Goal: Task Accomplishment & Management: Complete application form

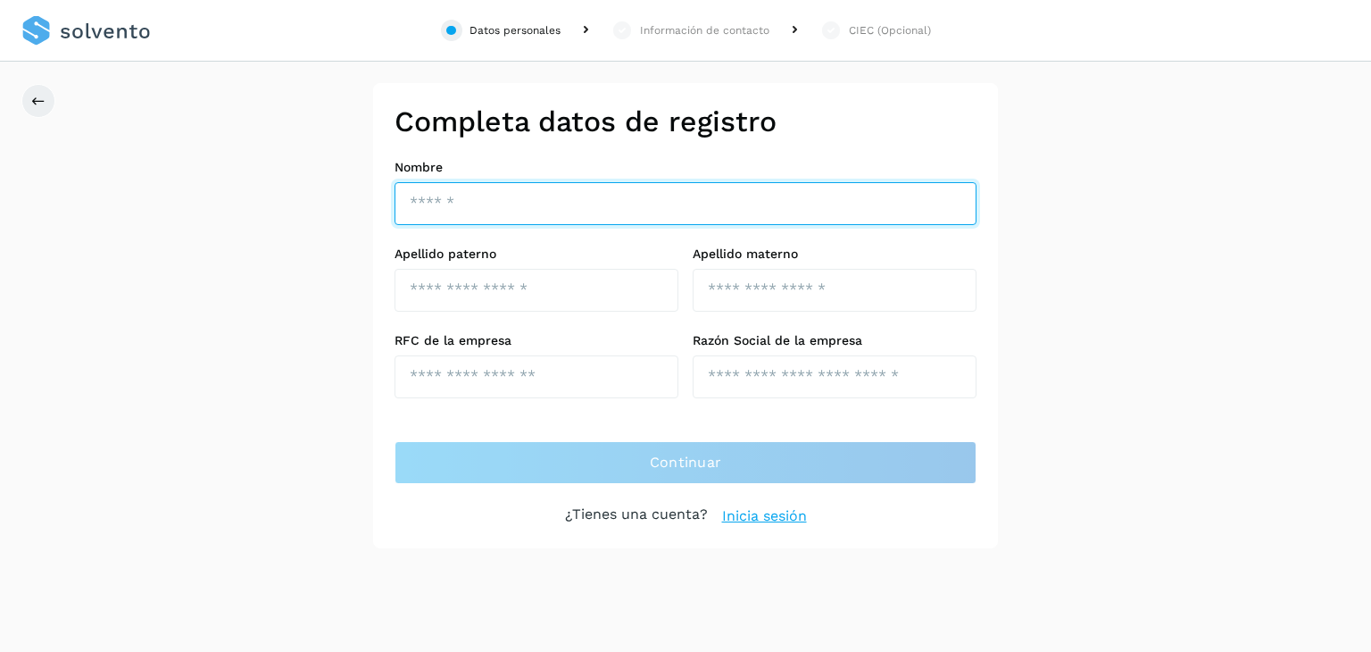
click at [758, 223] on input "text" at bounding box center [686, 203] width 582 height 43
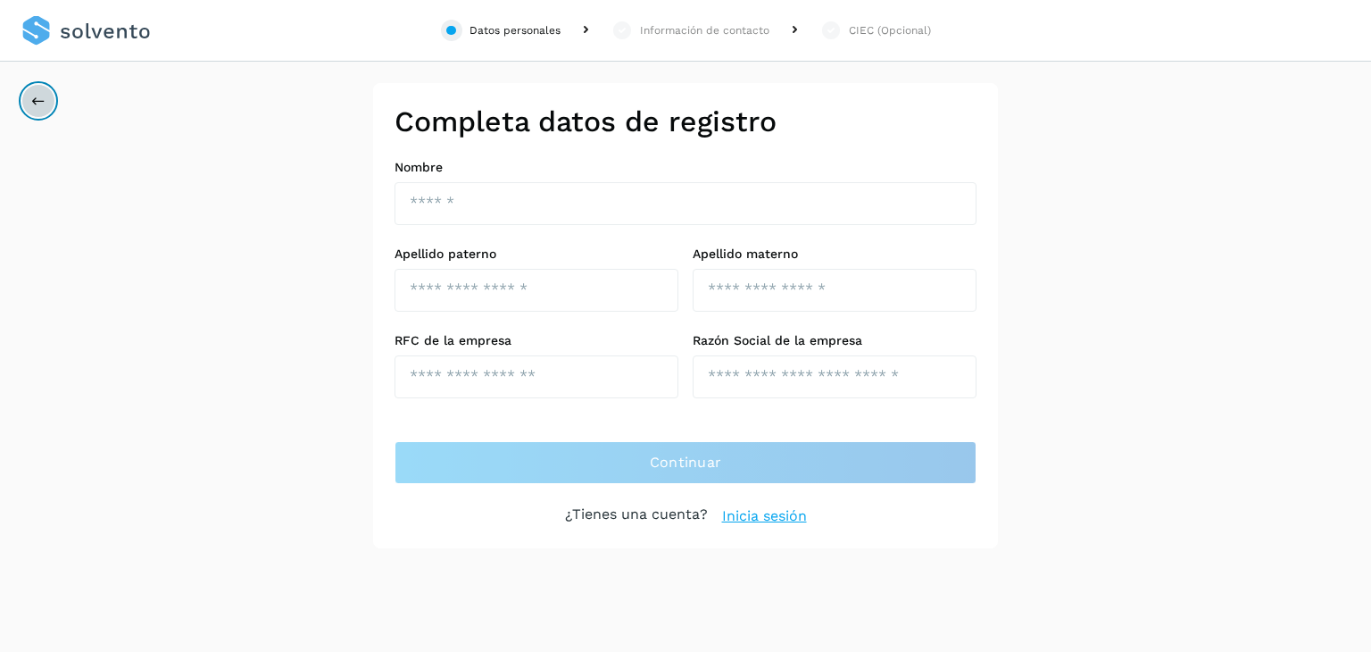
click at [41, 88] on button at bounding box center [38, 101] width 34 height 34
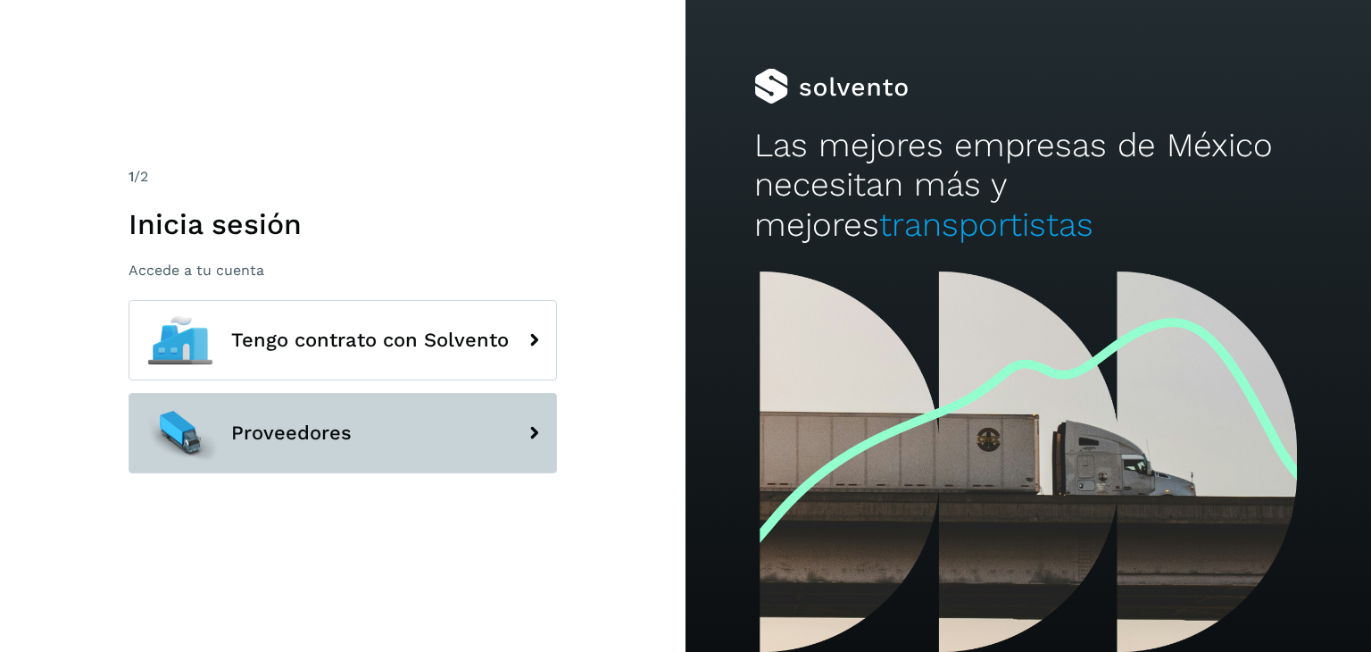
click at [432, 419] on button "Proveedores" at bounding box center [343, 433] width 428 height 80
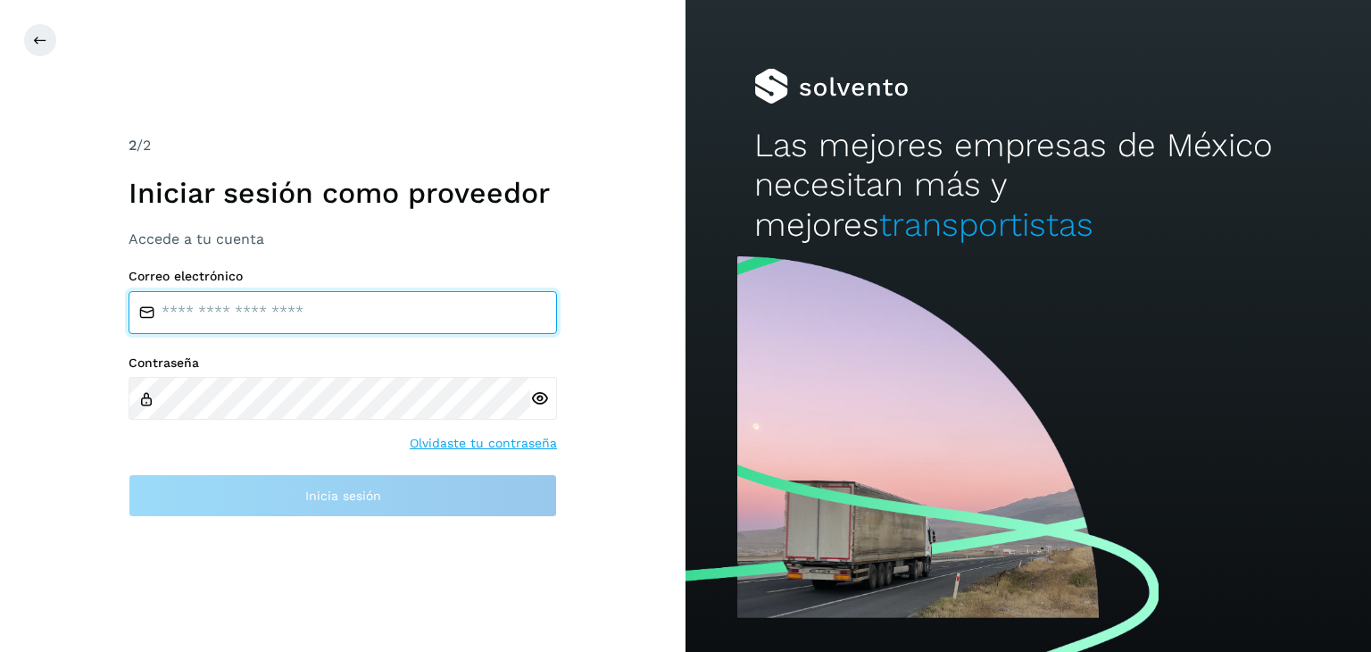
type input "**********"
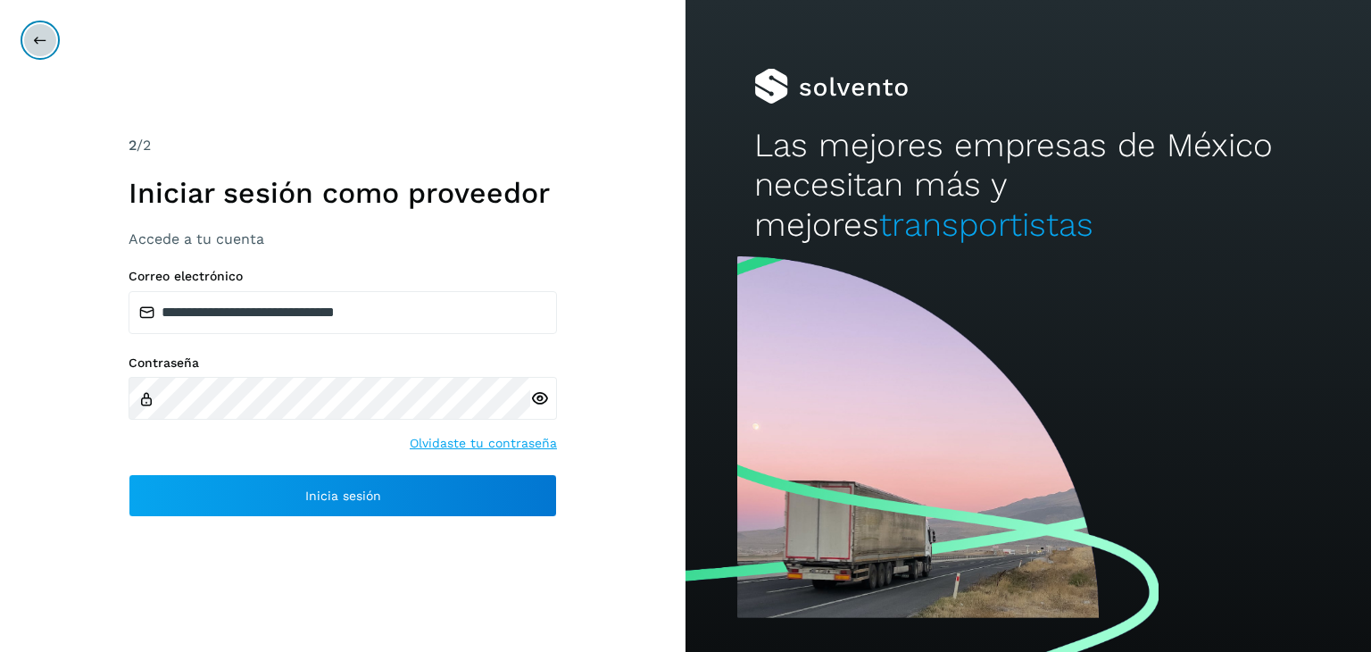
click at [50, 33] on button at bounding box center [40, 40] width 34 height 34
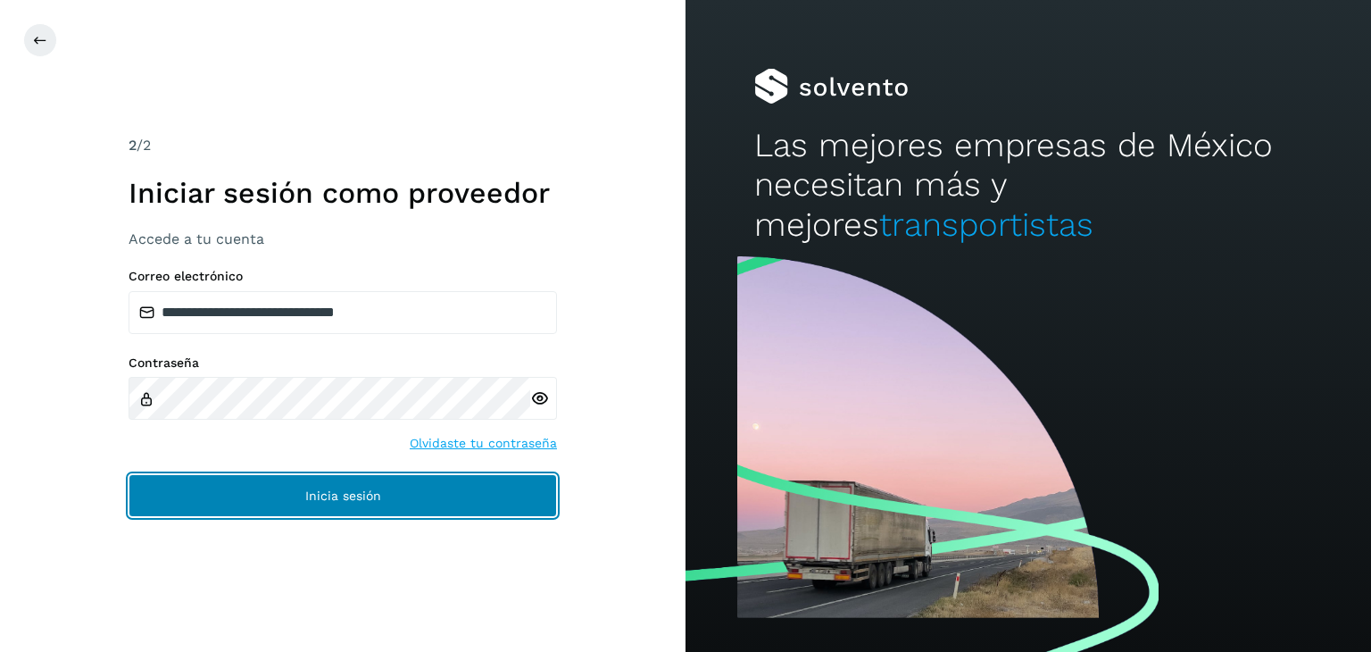
click at [416, 490] on button "Inicia sesión" at bounding box center [343, 495] width 428 height 43
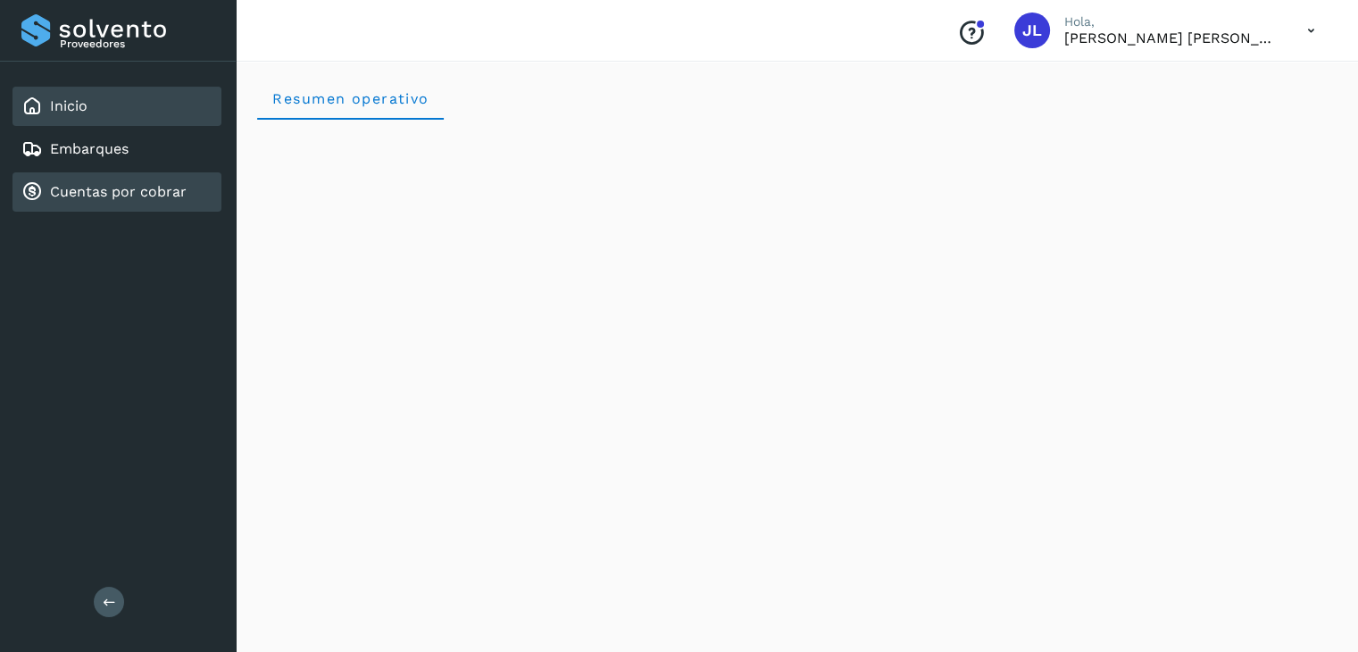
click at [76, 200] on div "Cuentas por cobrar" at bounding box center [103, 191] width 165 height 21
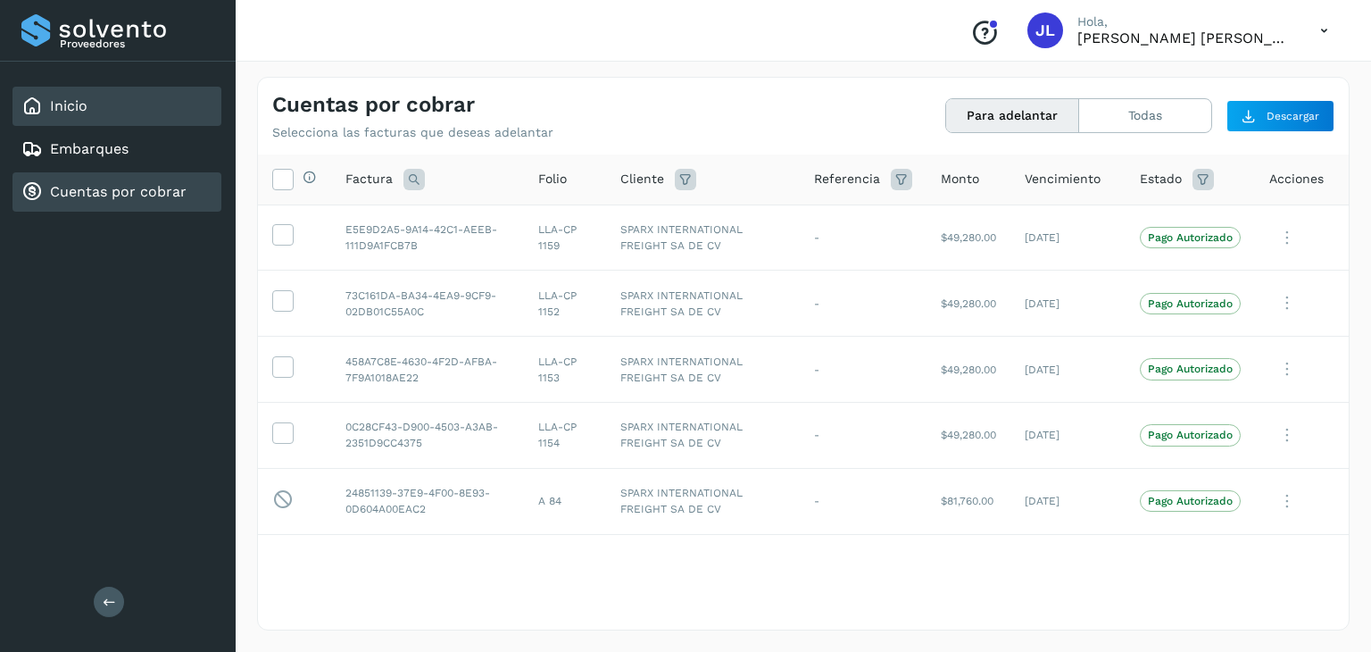
click at [212, 102] on div "Inicio" at bounding box center [116, 106] width 209 height 39
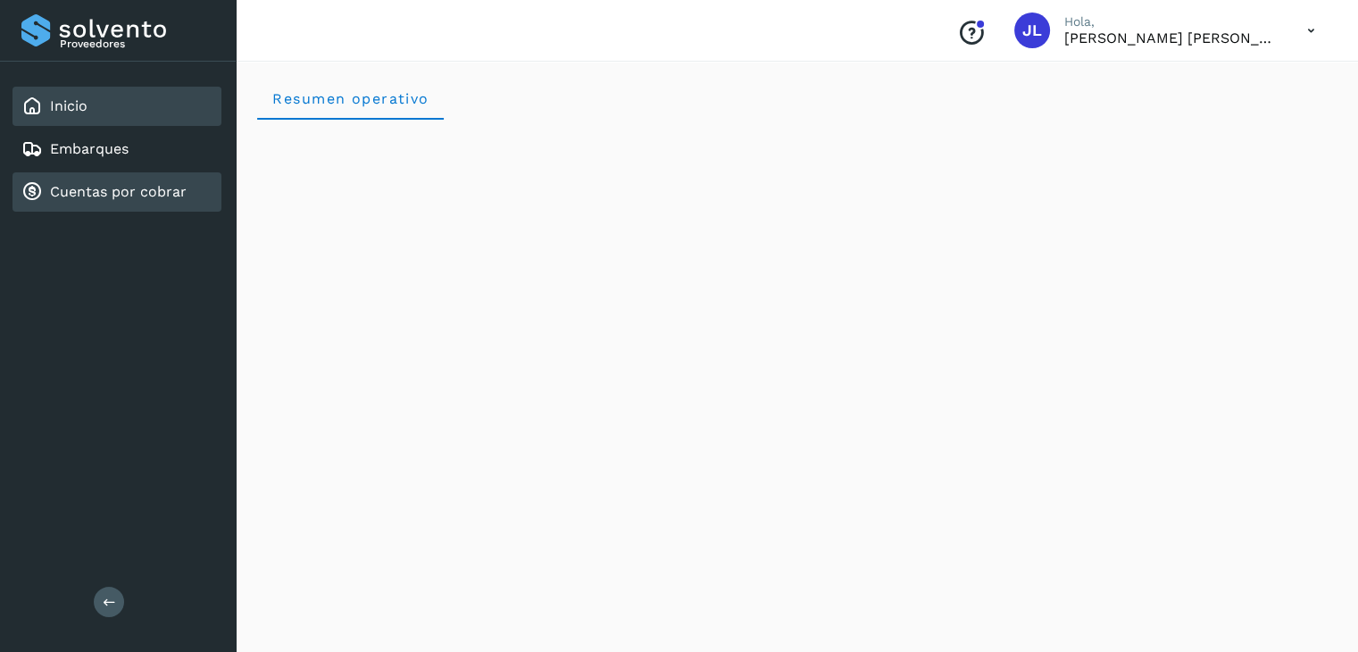
click at [104, 187] on link "Cuentas por cobrar" at bounding box center [118, 191] width 137 height 17
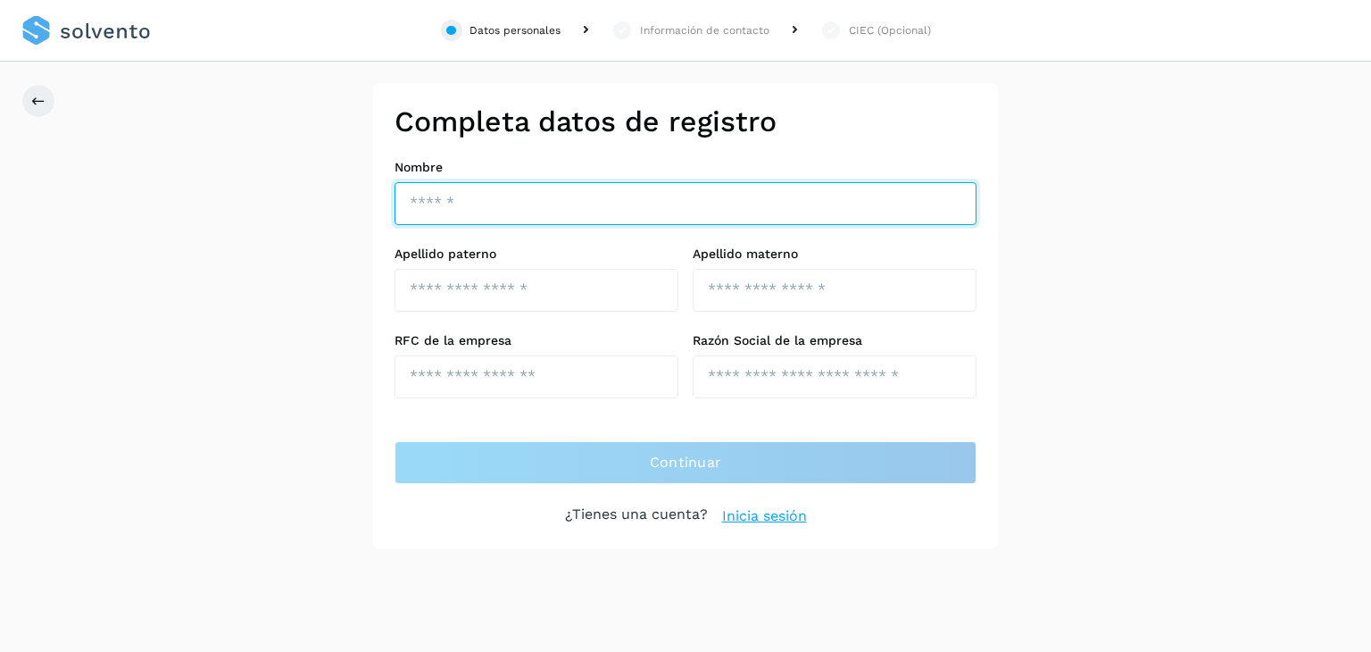
click at [559, 216] on input "text" at bounding box center [686, 203] width 582 height 43
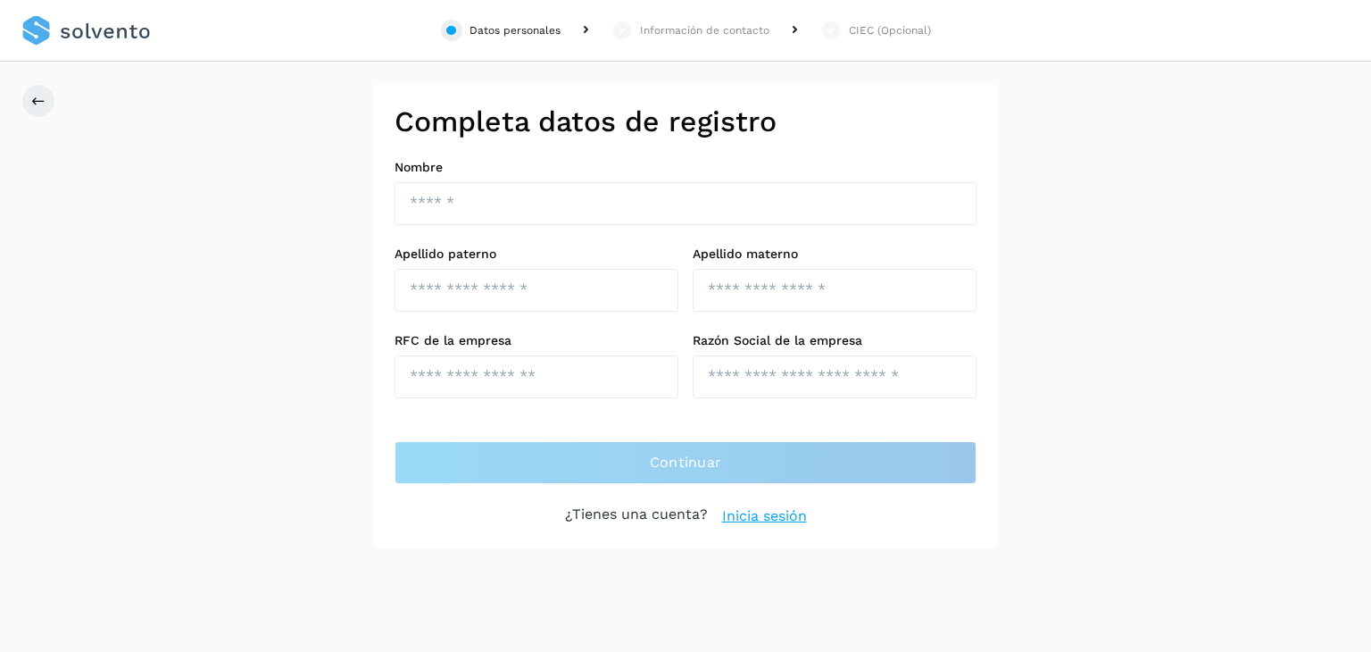
click at [1089, 248] on div "Completa datos de registro Nombre Apellido paterno Apellido materno RFC de la e…" at bounding box center [685, 315] width 1371 height 465
click at [702, 29] on div "Información de contacto" at bounding box center [704, 30] width 129 height 16
click at [900, 37] on div "CIEC (Opcional)" at bounding box center [890, 30] width 82 height 16
click at [748, 508] on link "Inicia sesión" at bounding box center [764, 515] width 85 height 21
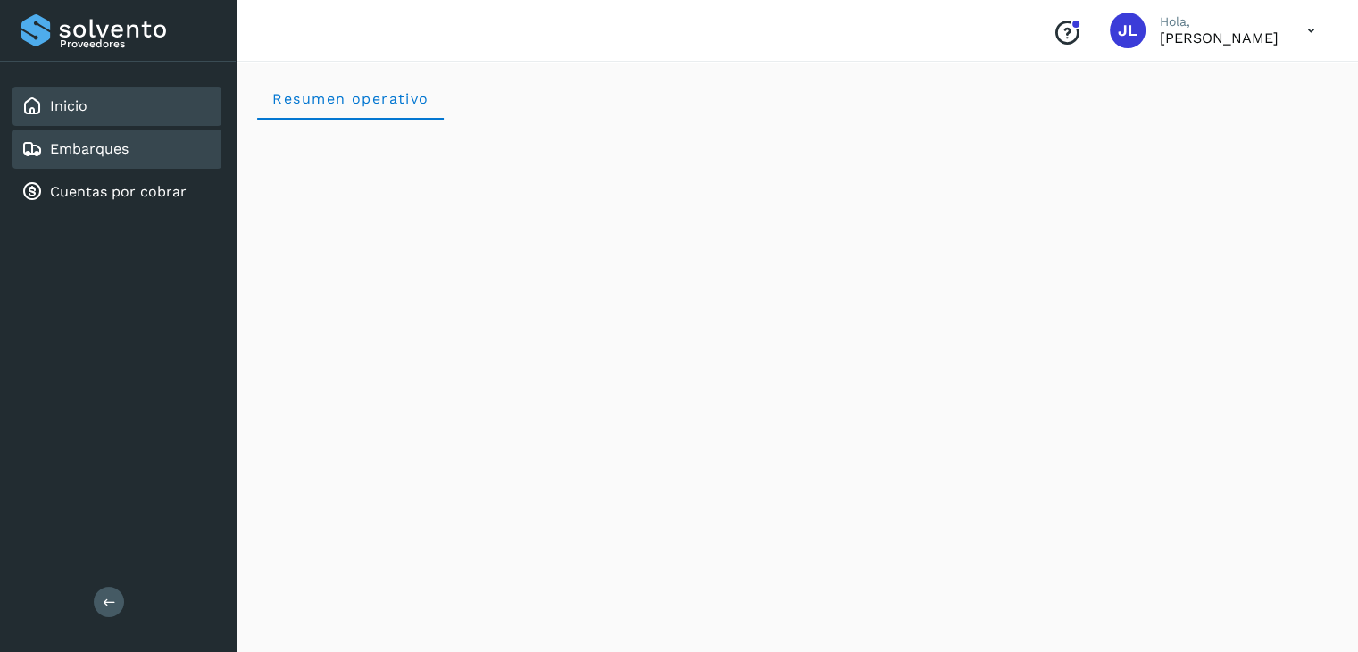
click at [165, 149] on div "Embarques" at bounding box center [116, 148] width 209 height 39
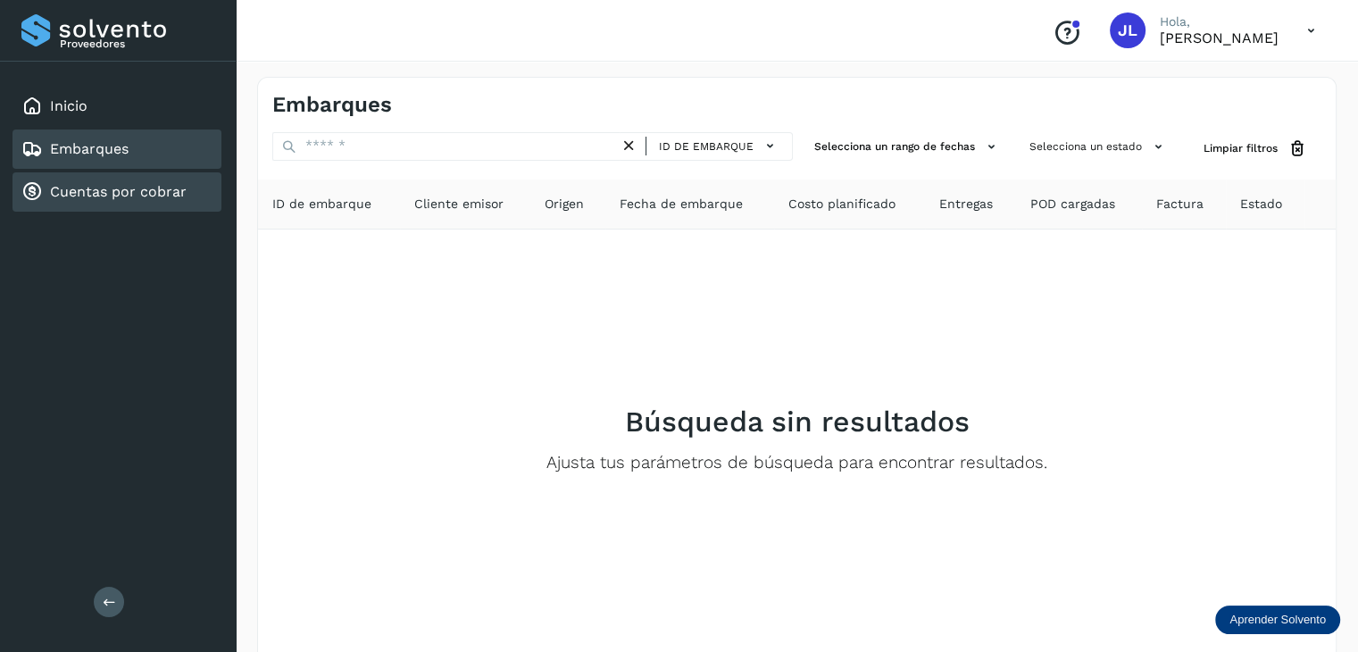
click at [187, 204] on div "Cuentas por cobrar" at bounding box center [116, 191] width 209 height 39
